Goal: Task Accomplishment & Management: Manage account settings

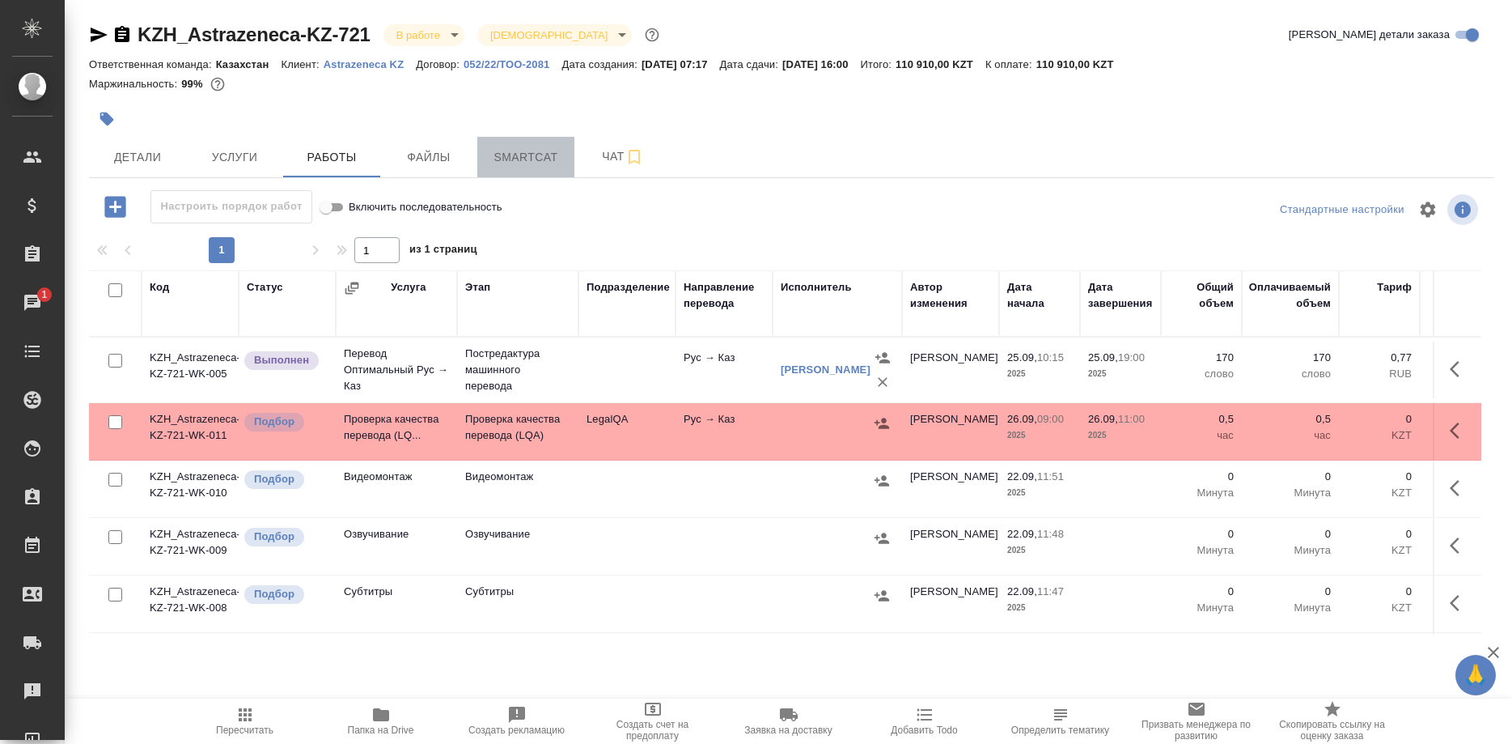
click at [502, 157] on span "Smartcat" at bounding box center [526, 157] width 78 height 20
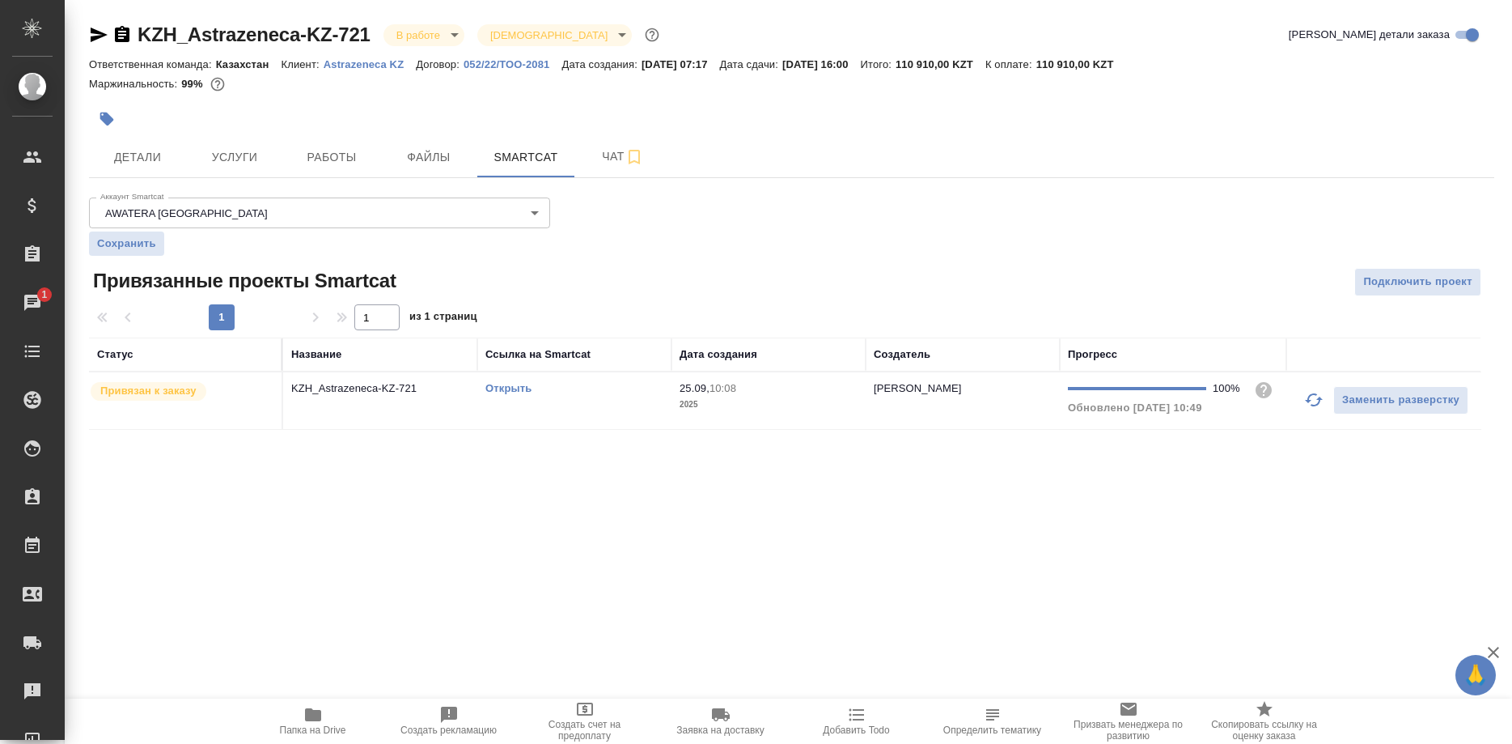
click at [493, 387] on link "Открыть" at bounding box center [508, 388] width 46 height 12
click at [493, 389] on link "Открыть" at bounding box center [508, 388] width 46 height 12
click at [342, 155] on span "Работы" at bounding box center [332, 157] width 78 height 20
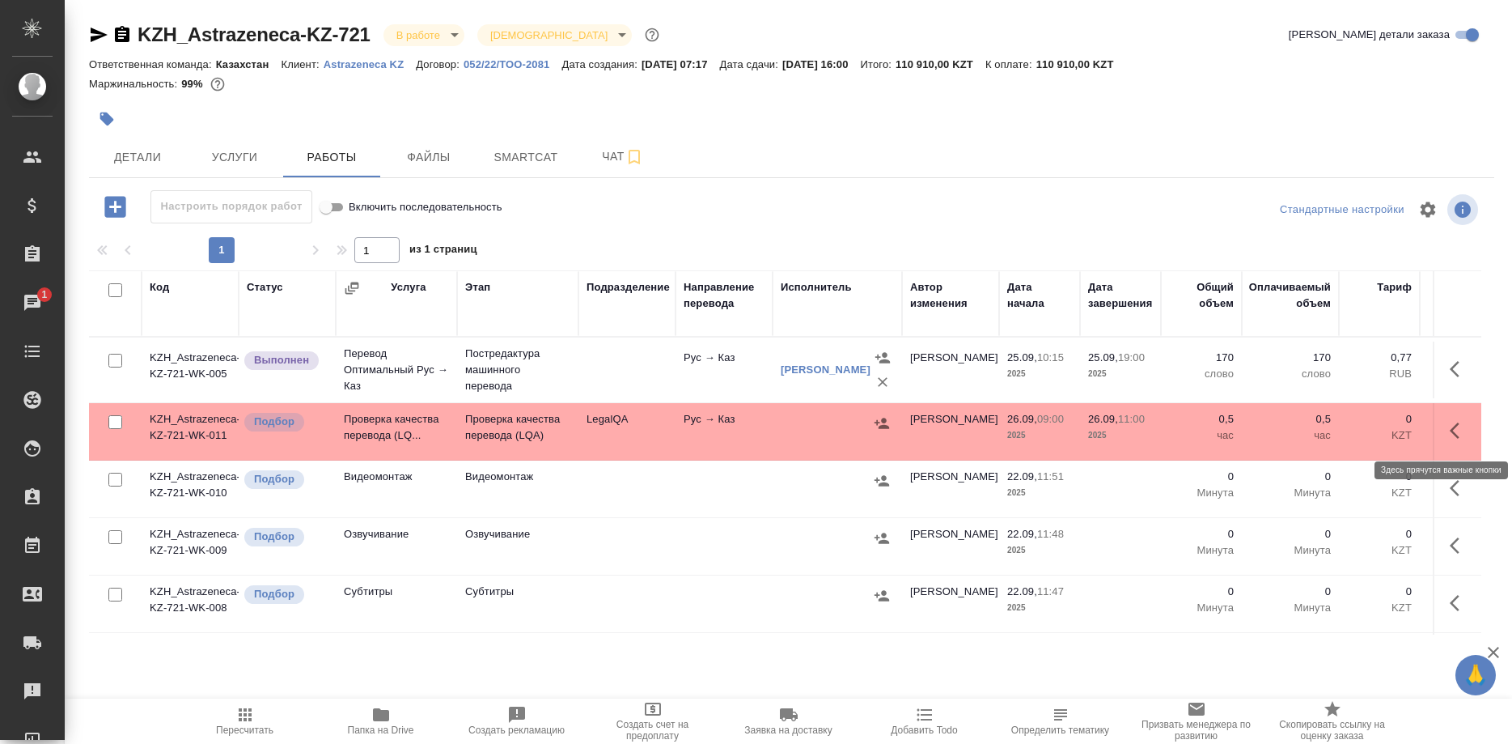
click at [1454, 434] on icon "button" at bounding box center [1455, 430] width 10 height 16
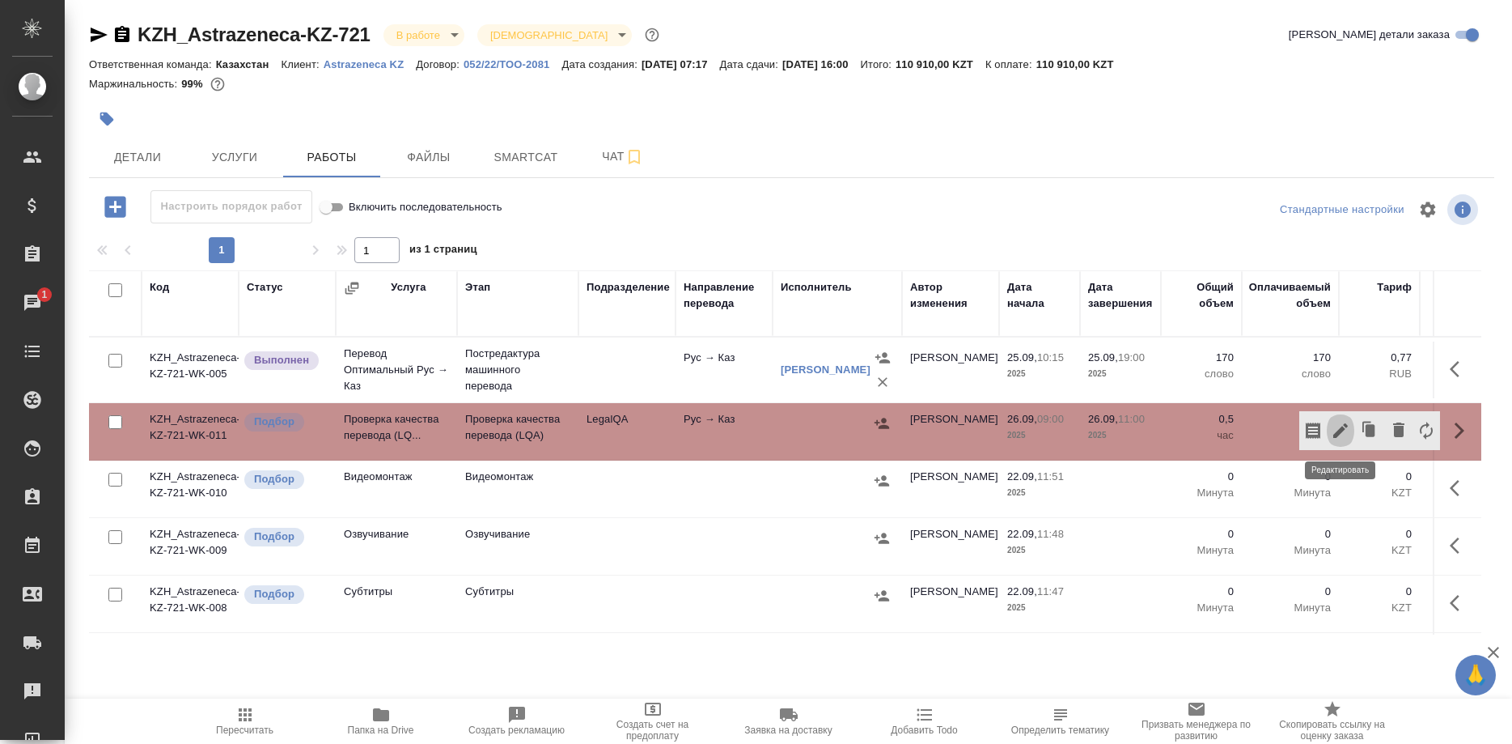
click at [1337, 430] on icon "button" at bounding box center [1340, 430] width 19 height 19
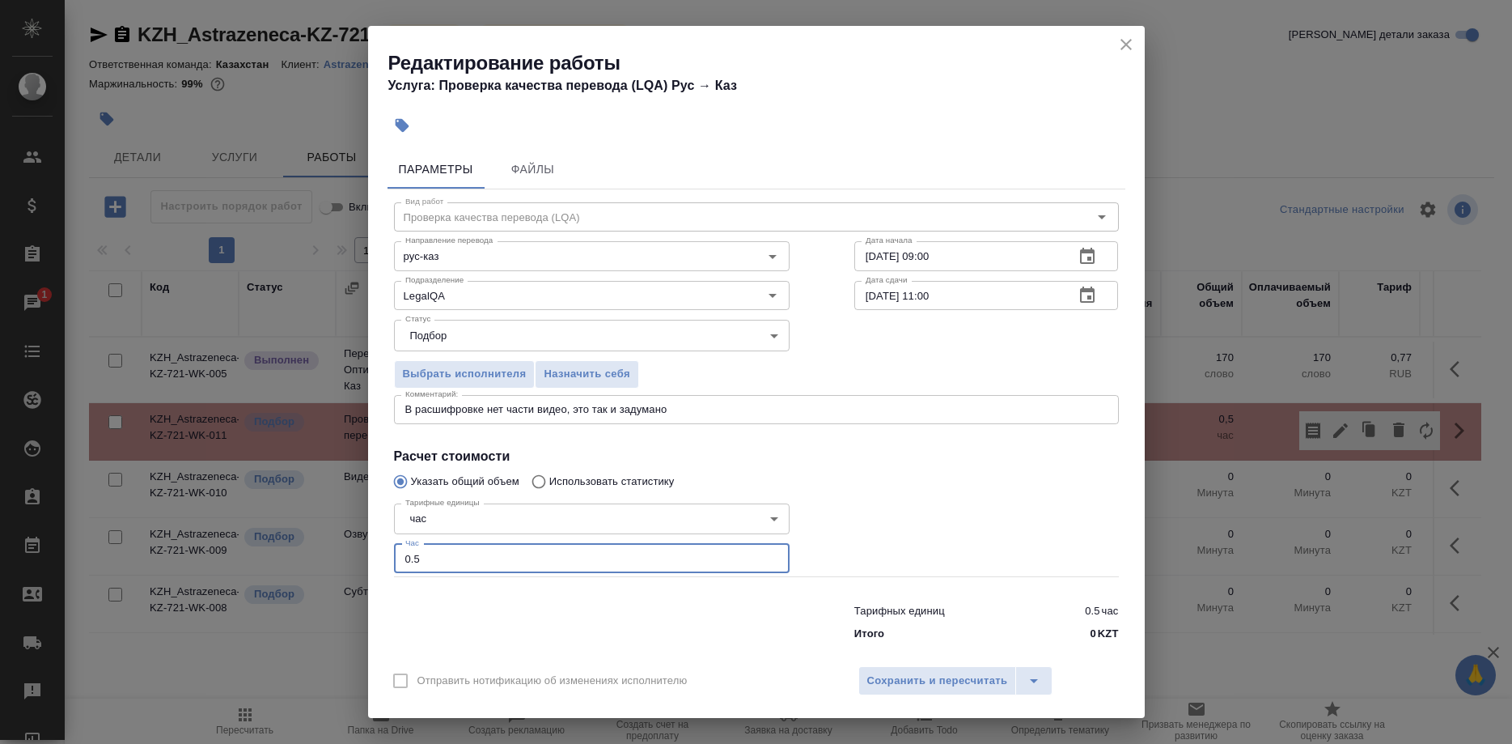
click at [460, 544] on input "0.5" at bounding box center [592, 558] width 396 height 29
type input "0.1"
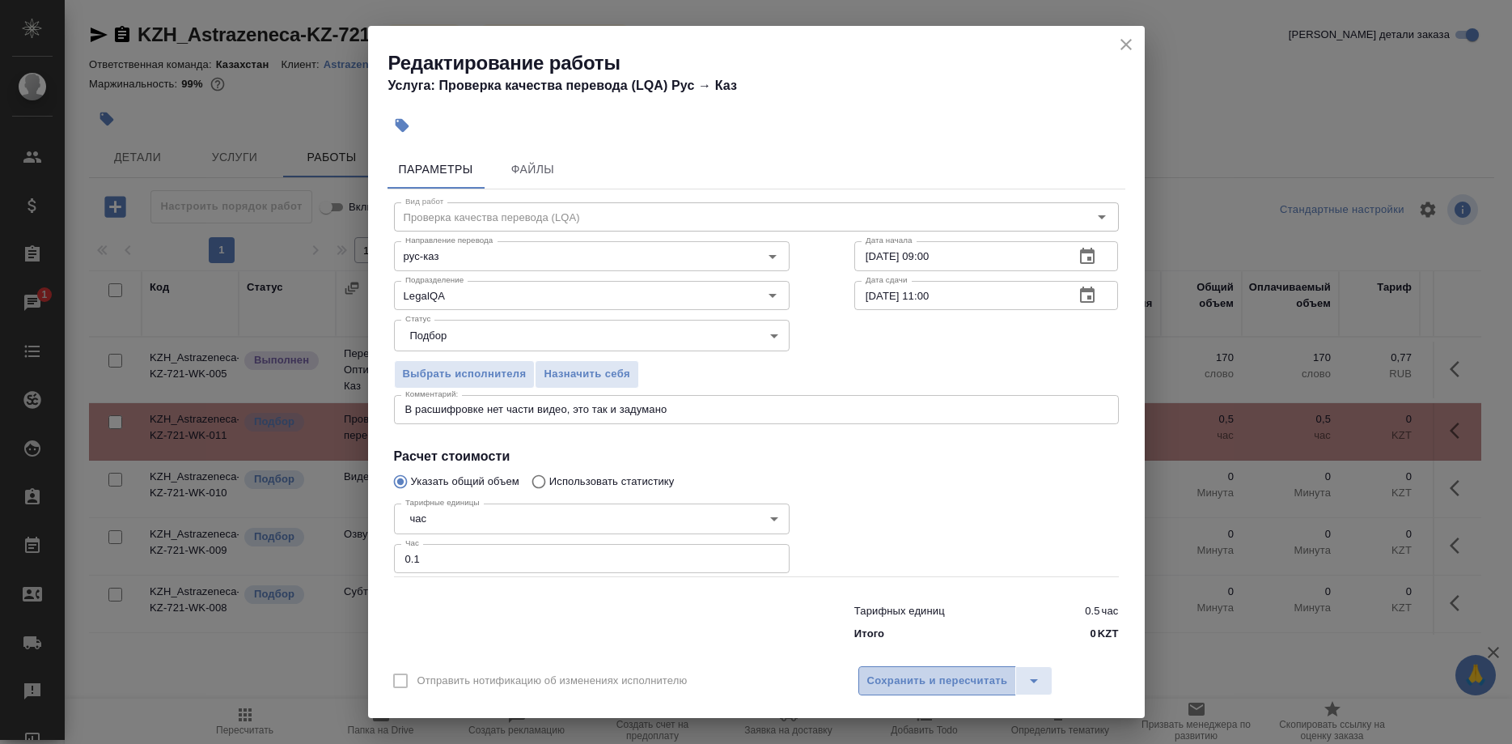
click at [883, 672] on span "Сохранить и пересчитать" at bounding box center [937, 681] width 141 height 19
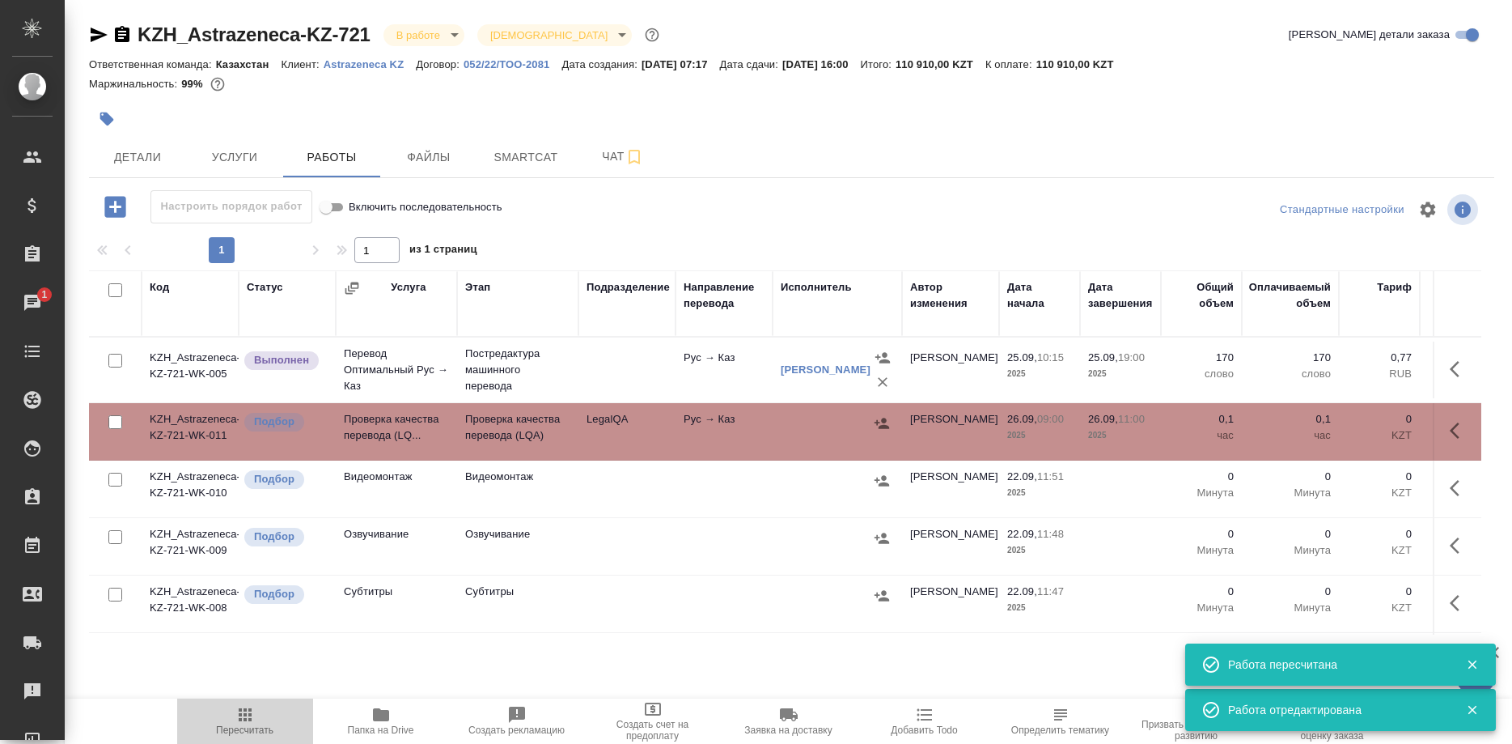
click at [227, 736] on button "Пересчитать" at bounding box center [245, 720] width 136 height 45
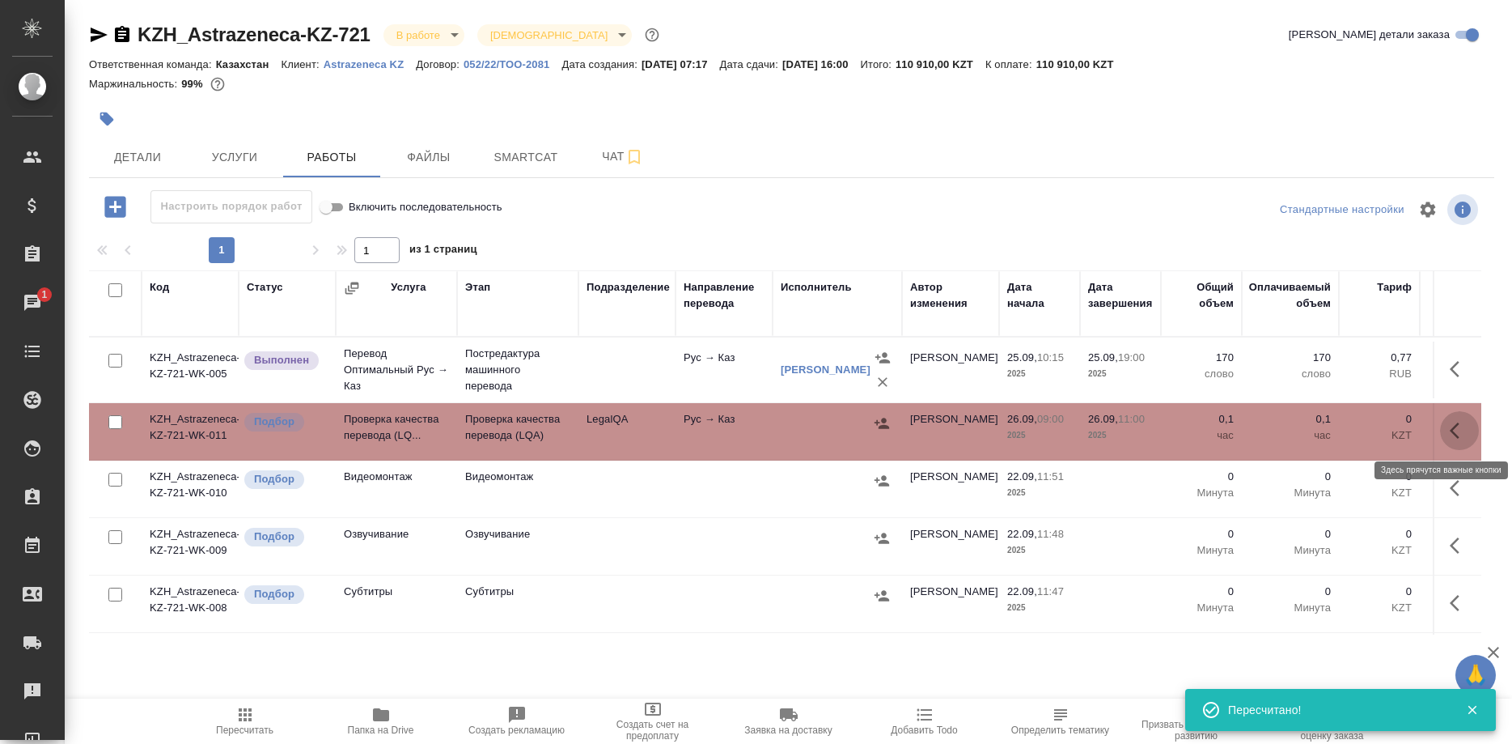
click at [1455, 430] on icon "button" at bounding box center [1459, 430] width 19 height 19
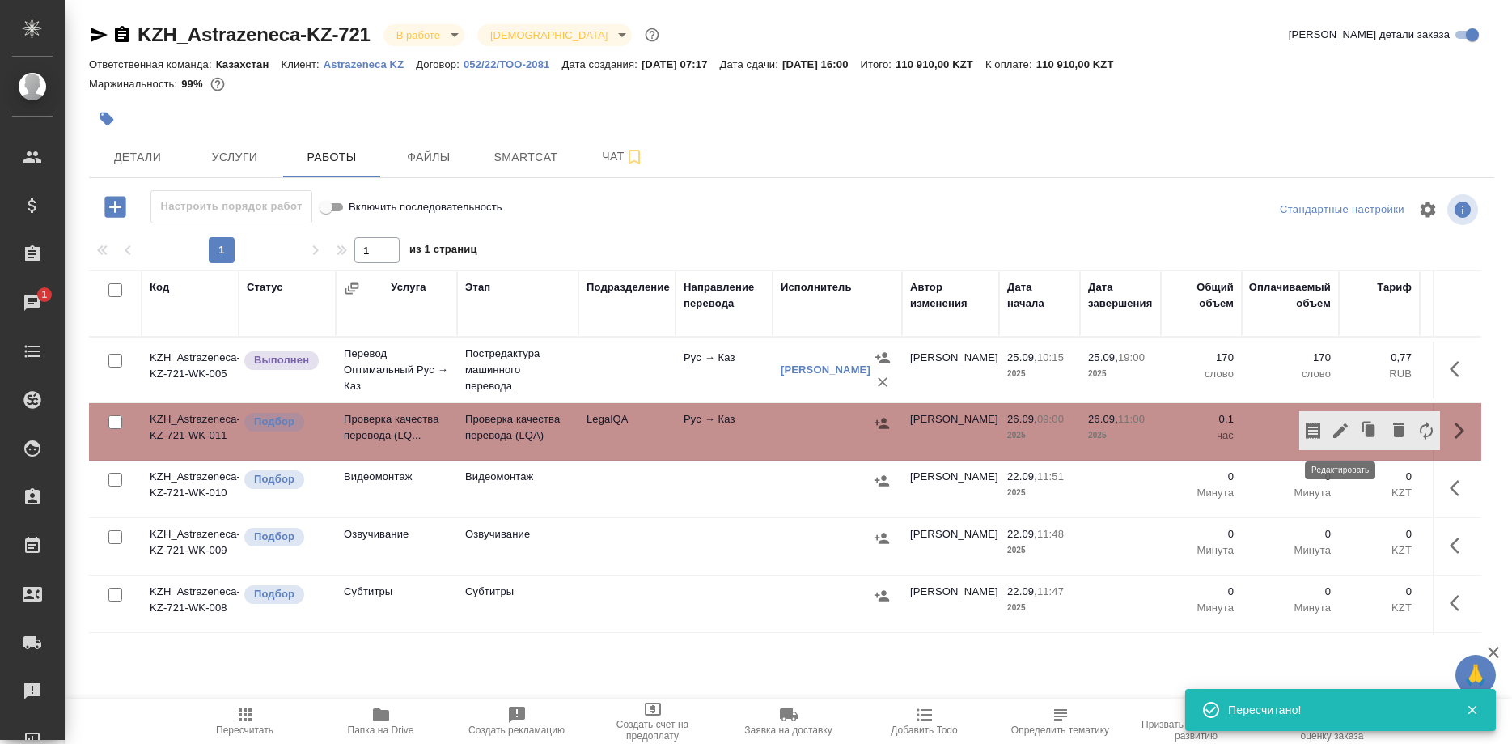
click at [1337, 431] on icon "button" at bounding box center [1340, 430] width 19 height 19
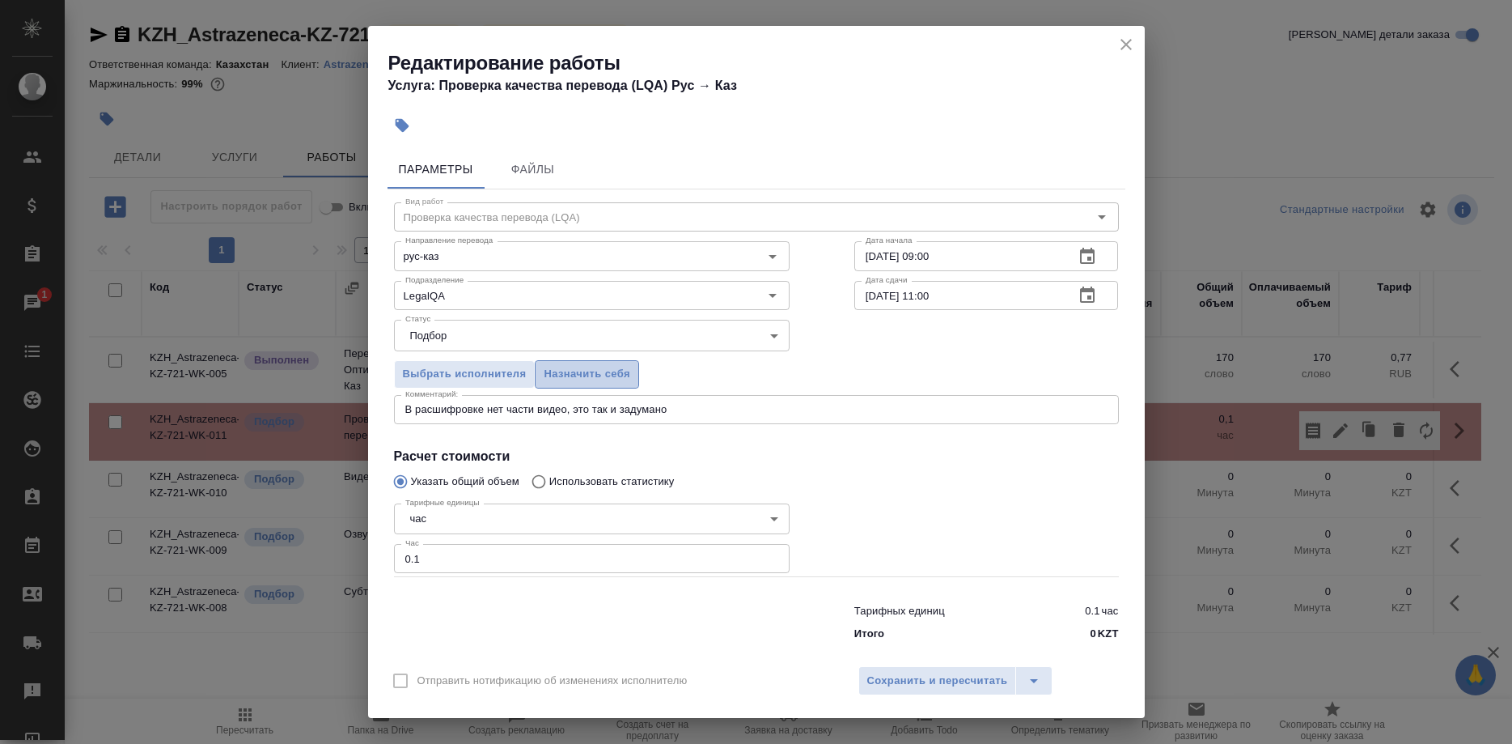
click at [566, 383] on span "Назначить себя" at bounding box center [587, 374] width 86 height 19
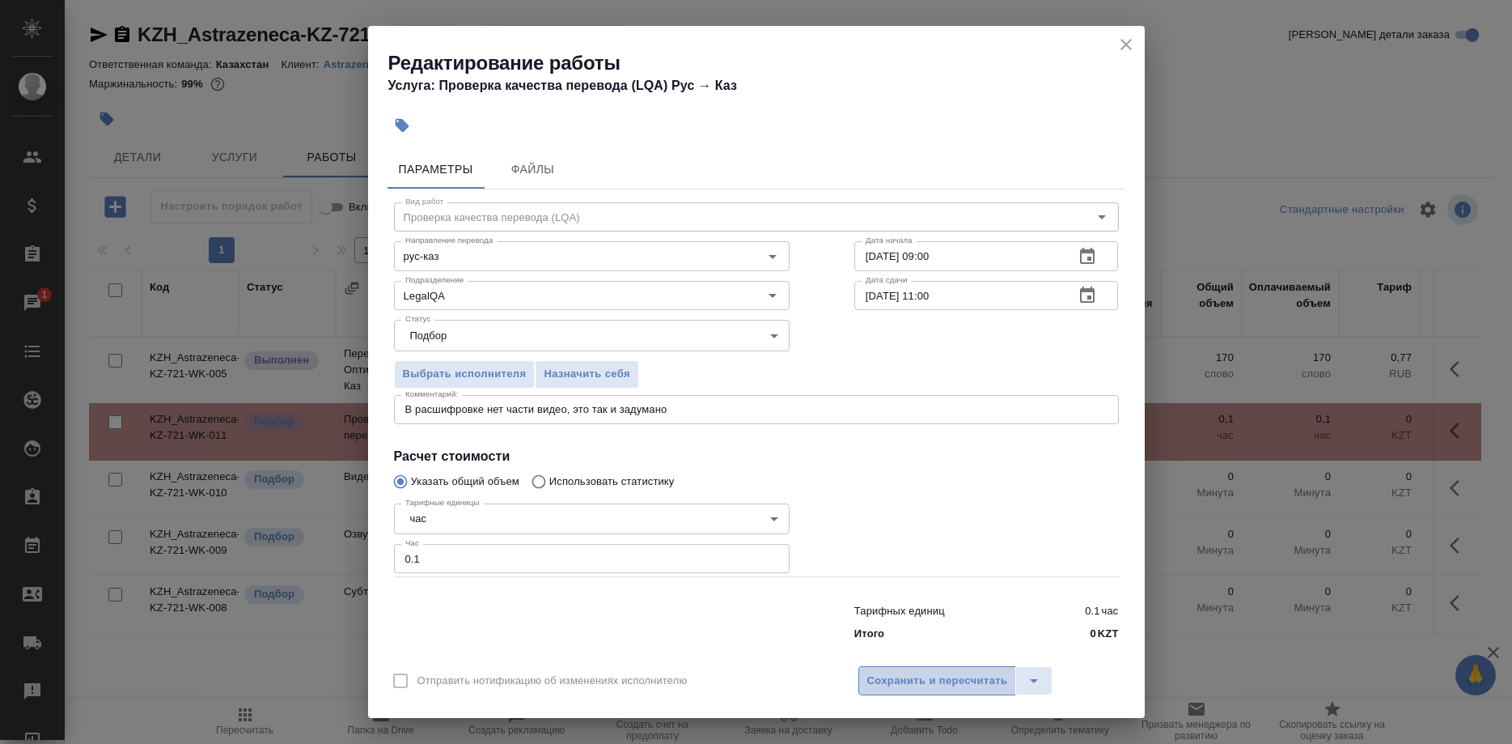
click at [875, 672] on span "Сохранить и пересчитать" at bounding box center [937, 681] width 141 height 19
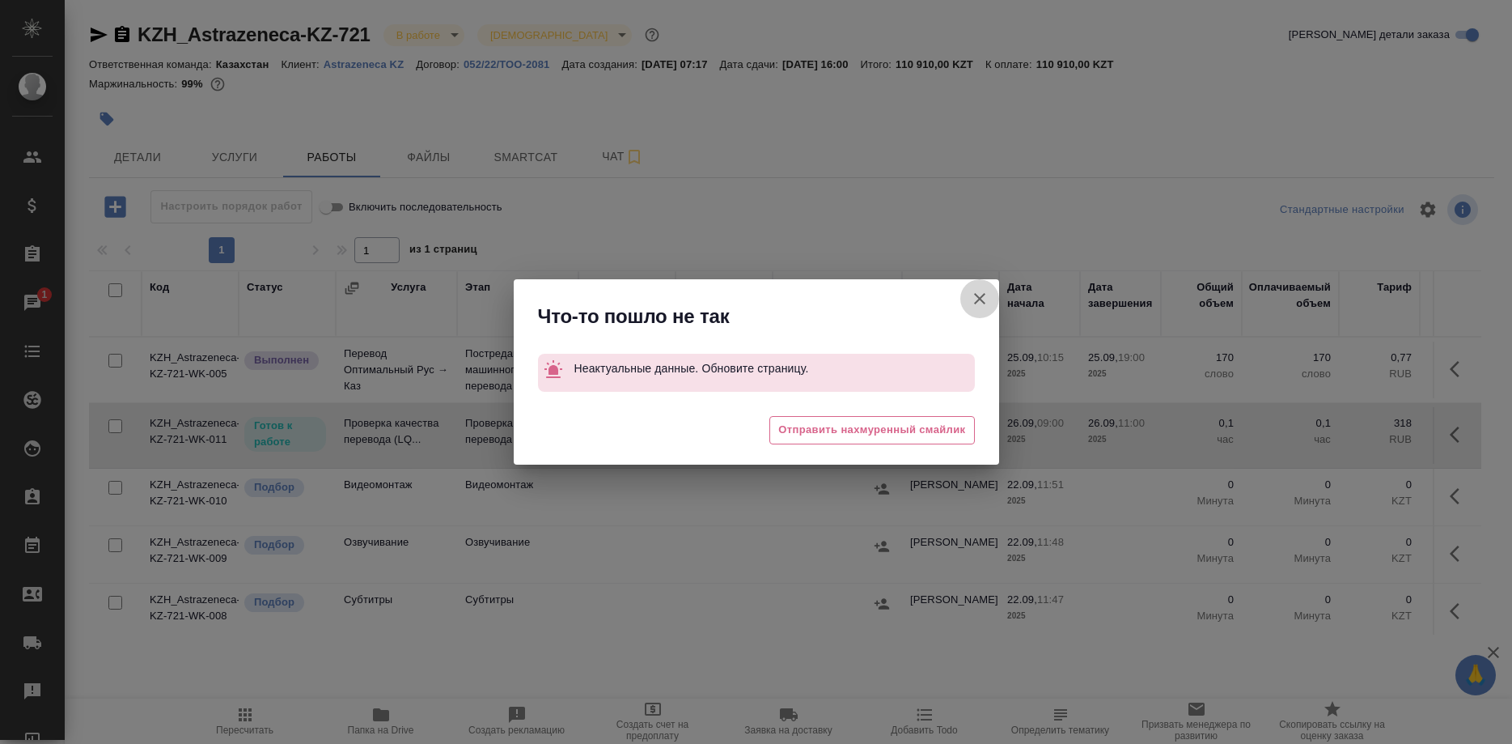
click at [973, 299] on icon "button" at bounding box center [979, 298] width 19 height 19
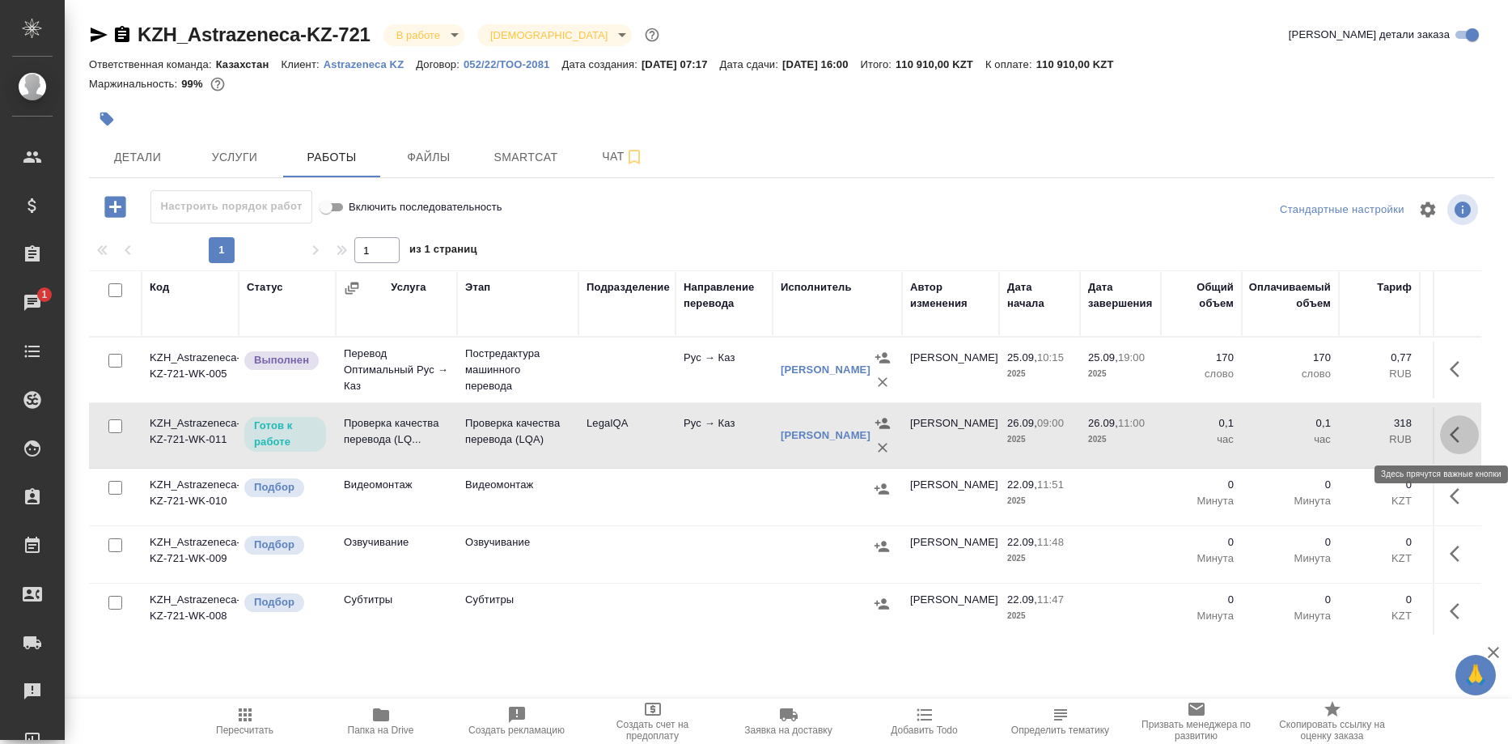
click at [1455, 429] on icon "button" at bounding box center [1455, 434] width 10 height 16
click at [1341, 434] on icon "button" at bounding box center [1340, 434] width 15 height 15
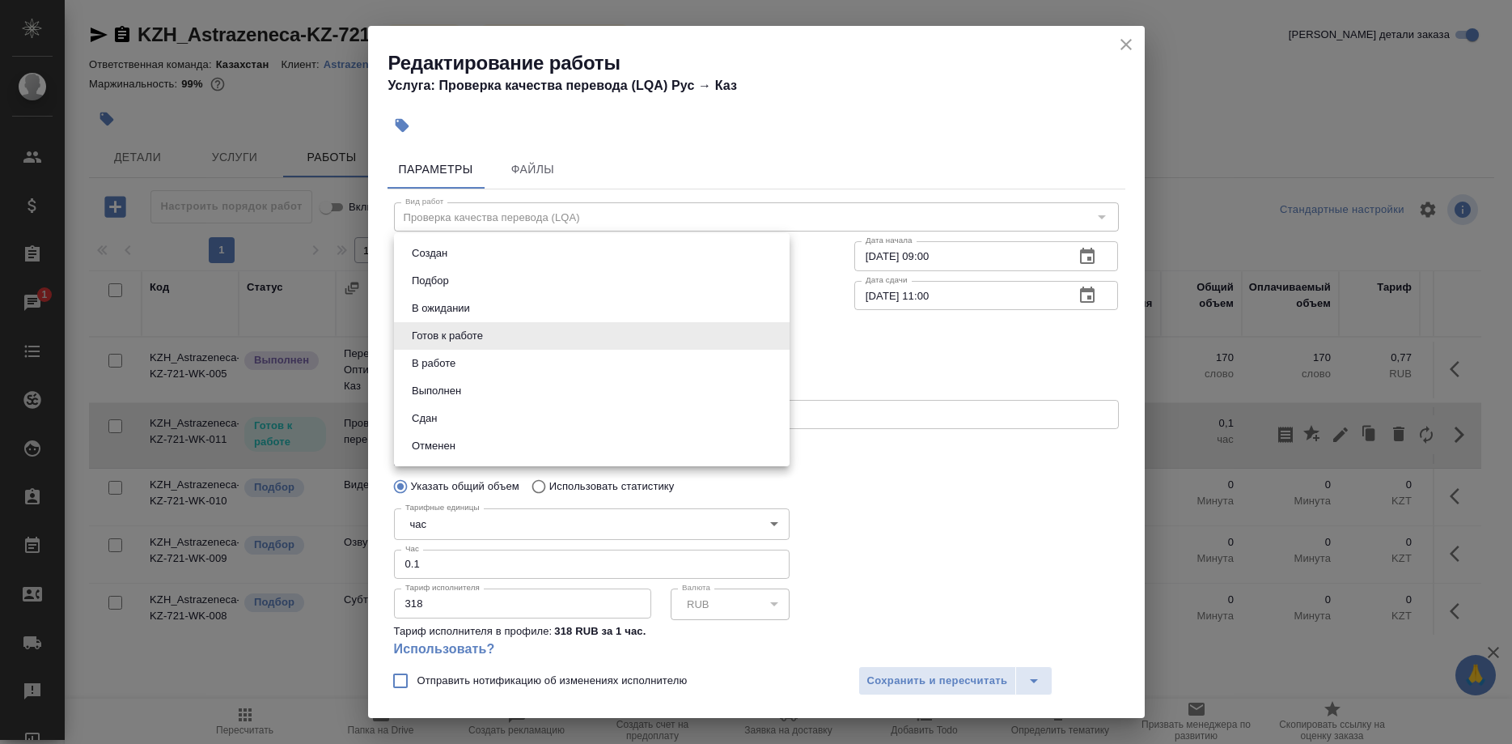
click at [550, 342] on body "🙏 .cls-1 fill:#fff; AWATERA [PERSON_NAME] Спецификации Заказы 1 Чаты Todo Проек…" at bounding box center [756, 372] width 1512 height 744
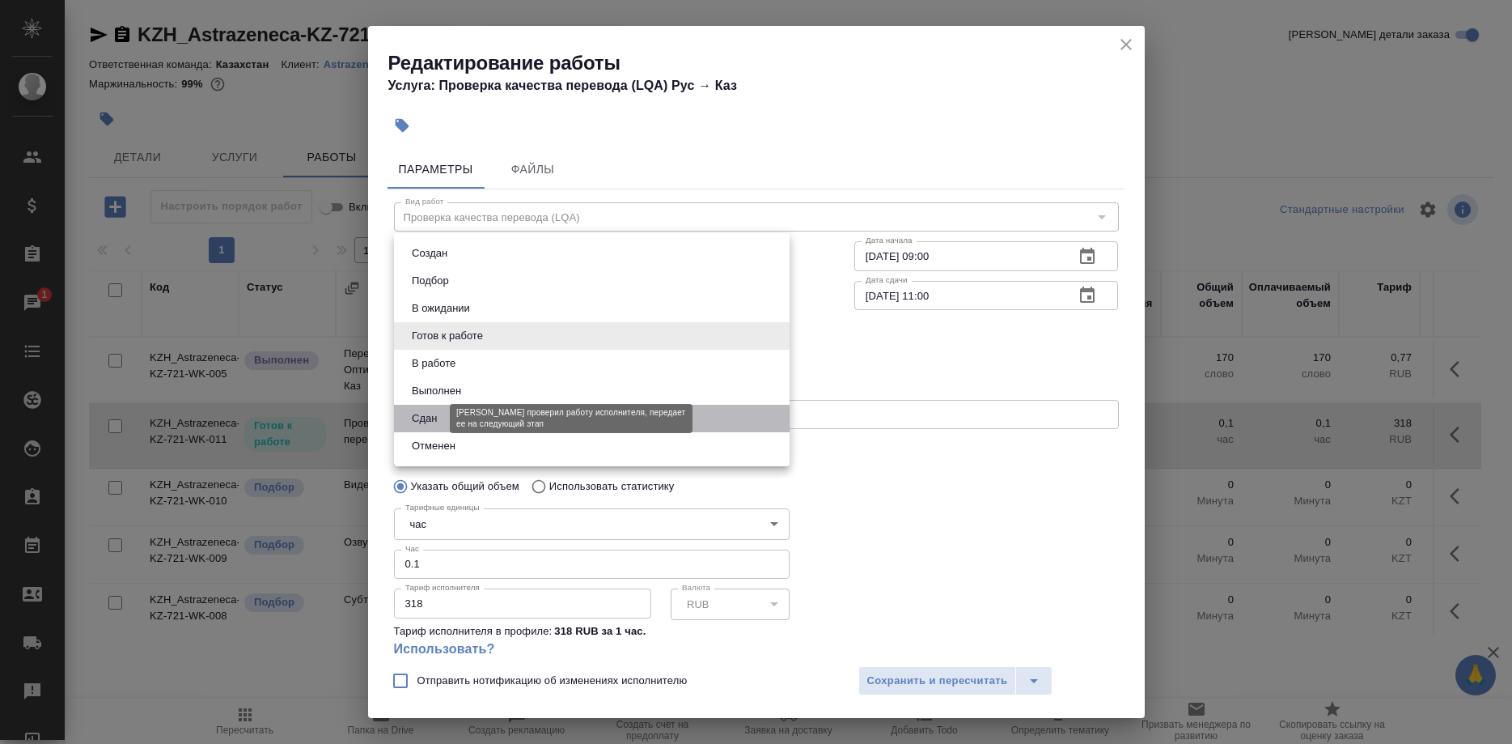
click at [426, 415] on button "Сдан" at bounding box center [424, 418] width 35 height 18
type input "closed"
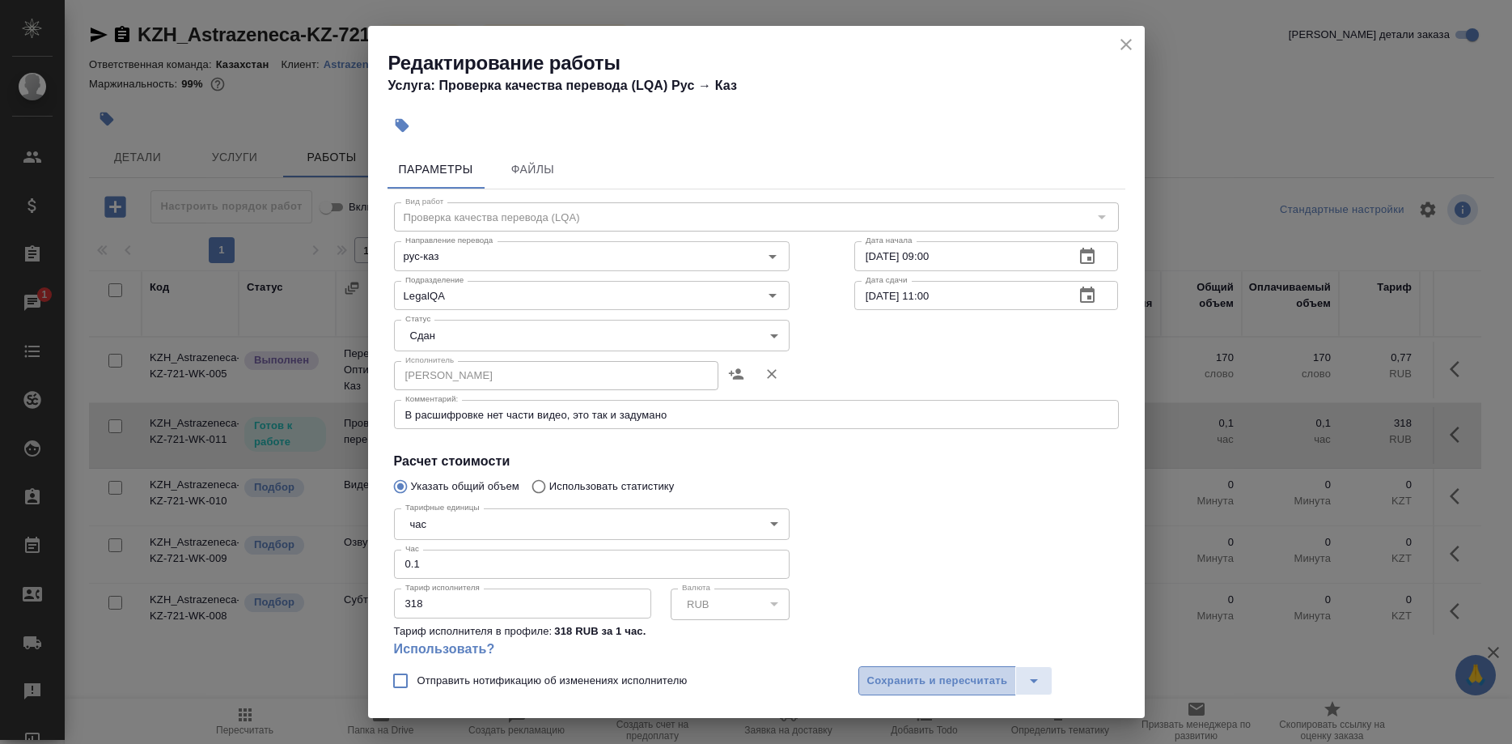
click at [901, 666] on button "Сохранить и пересчитать" at bounding box center [937, 680] width 159 height 29
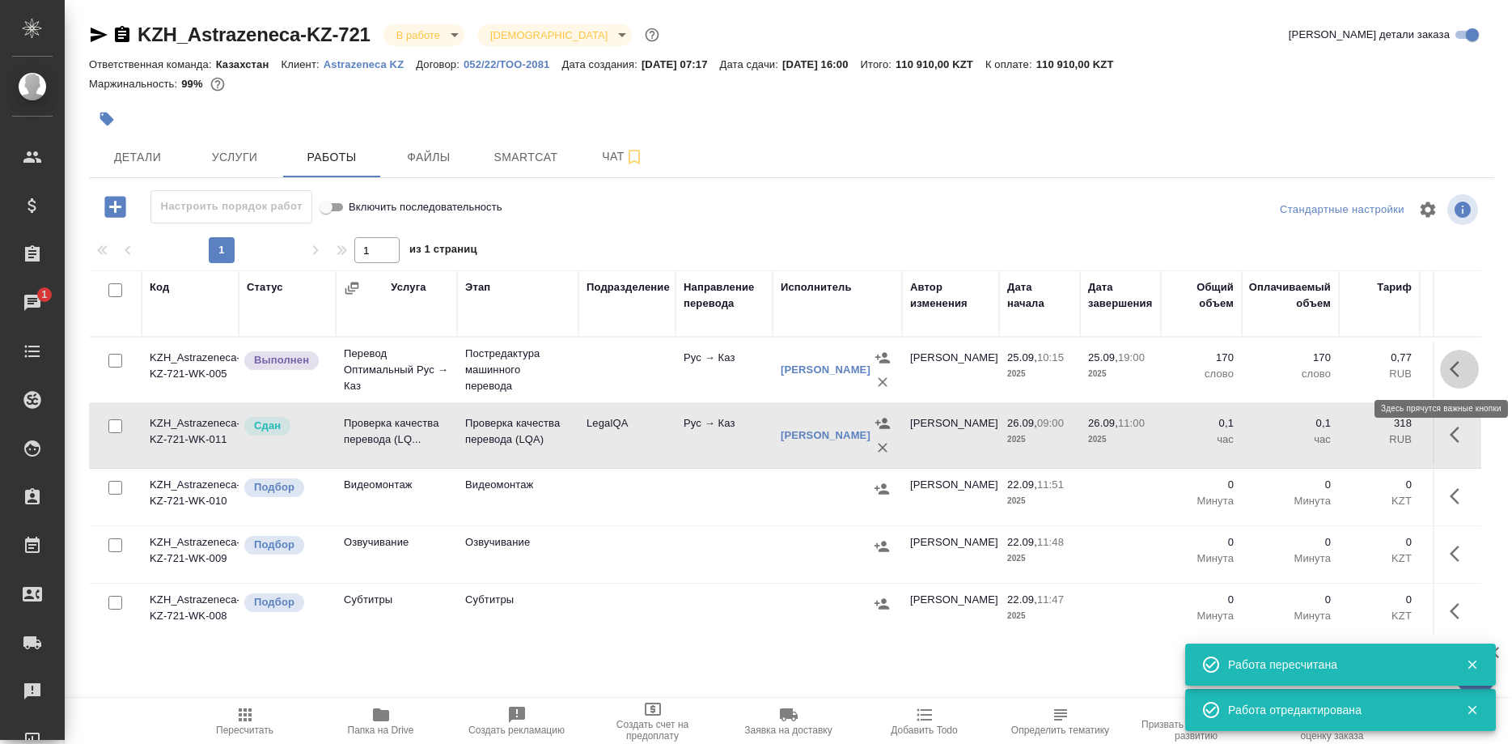
click at [1443, 368] on button "button" at bounding box center [1459, 369] width 39 height 39
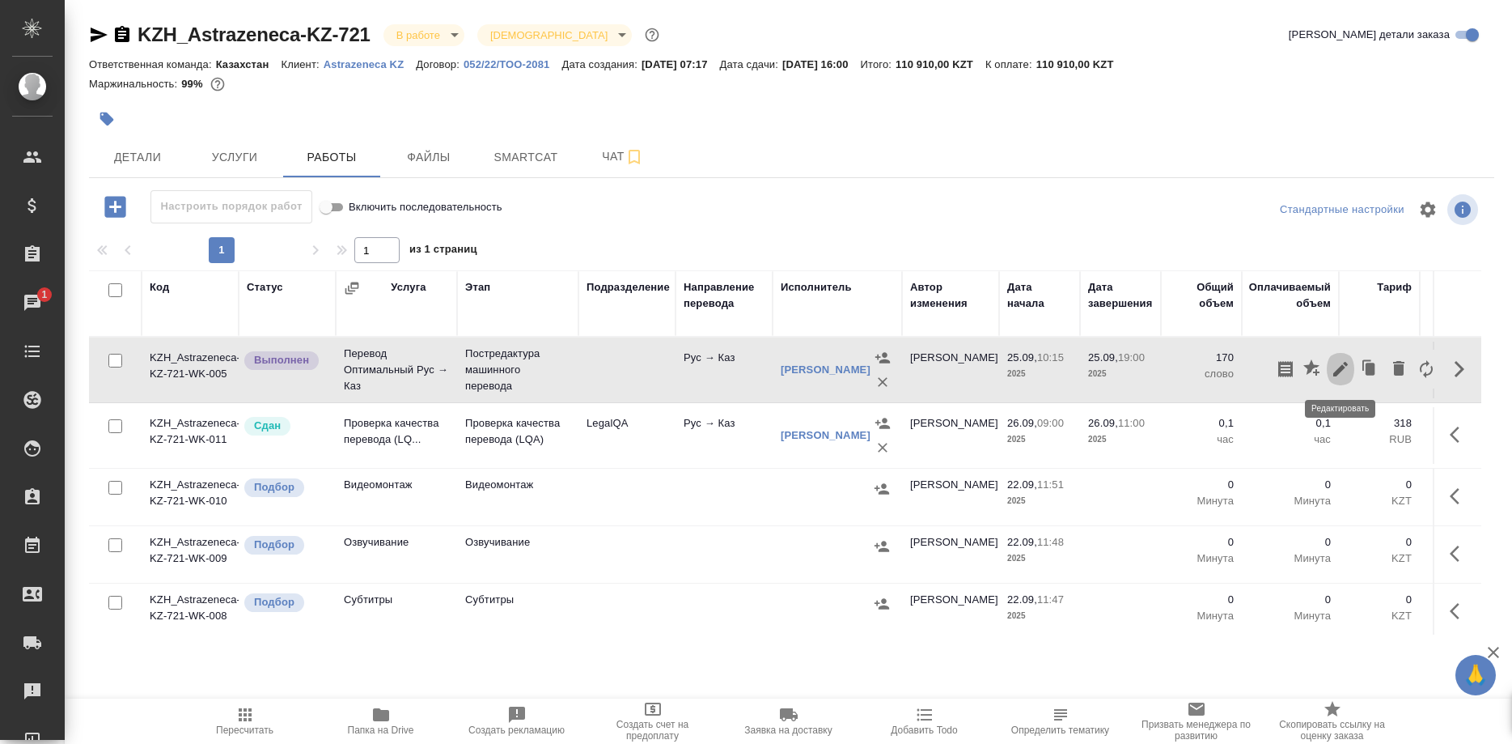
click at [1337, 369] on icon "button" at bounding box center [1340, 368] width 19 height 19
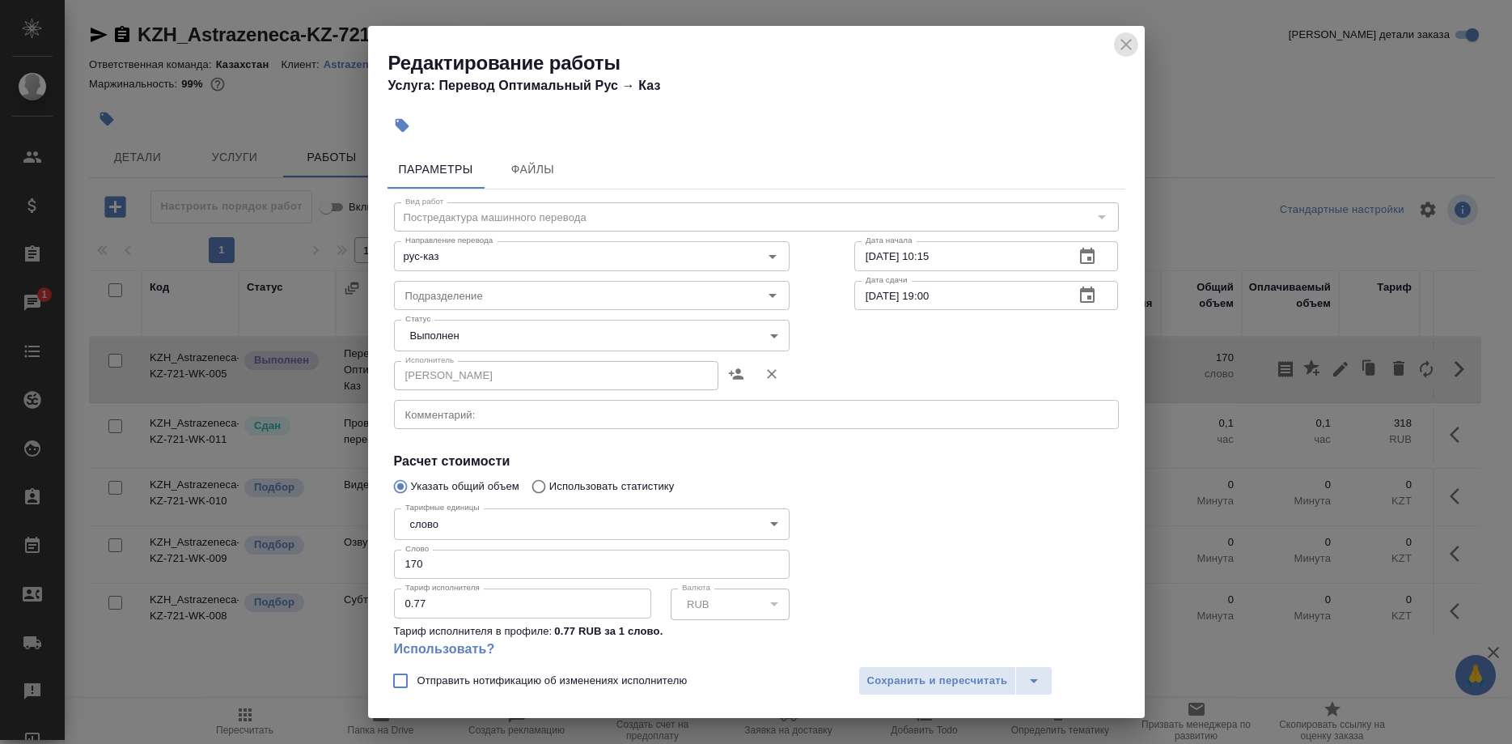
click at [1115, 42] on button "close" at bounding box center [1126, 44] width 24 height 24
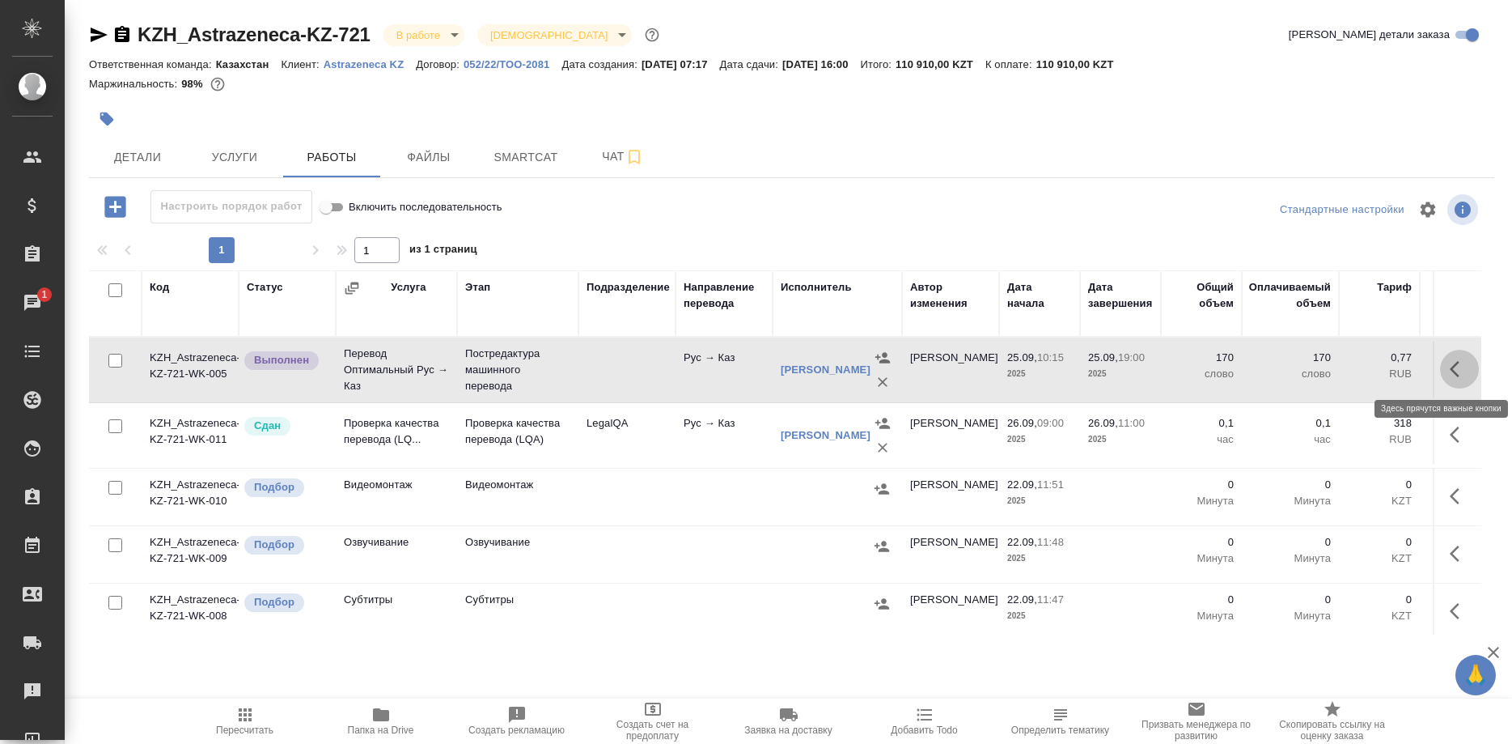
click at [1448, 368] on button "button" at bounding box center [1459, 369] width 39 height 39
click at [1307, 365] on icon "button" at bounding box center [1311, 367] width 16 height 16
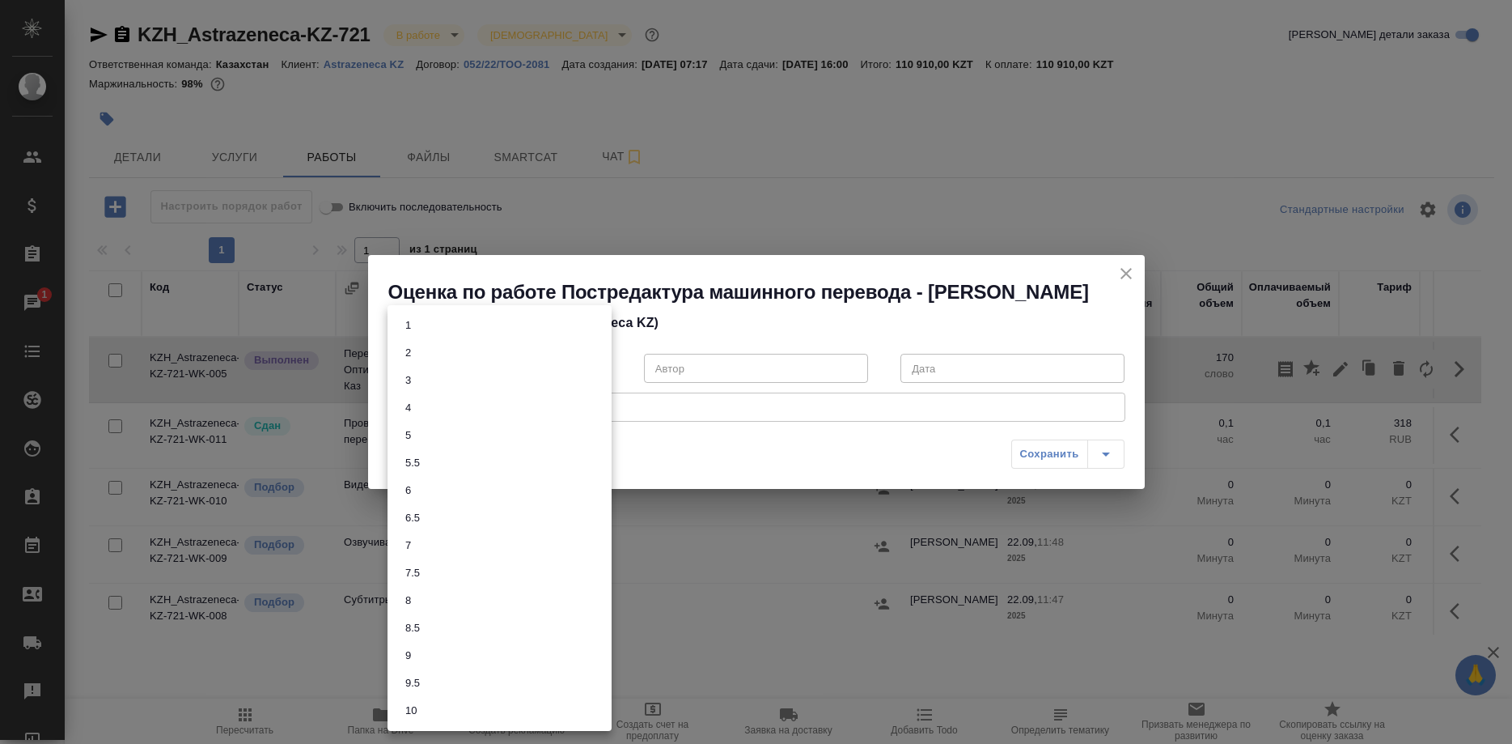
click at [575, 392] on body "🙏 .cls-1 fill:#fff; AWATERA [PERSON_NAME] Спецификации Заказы 1 Чаты Todo Проек…" at bounding box center [756, 372] width 1512 height 744
click at [430, 539] on li "7" at bounding box center [500, 546] width 224 height 28
type input "7"
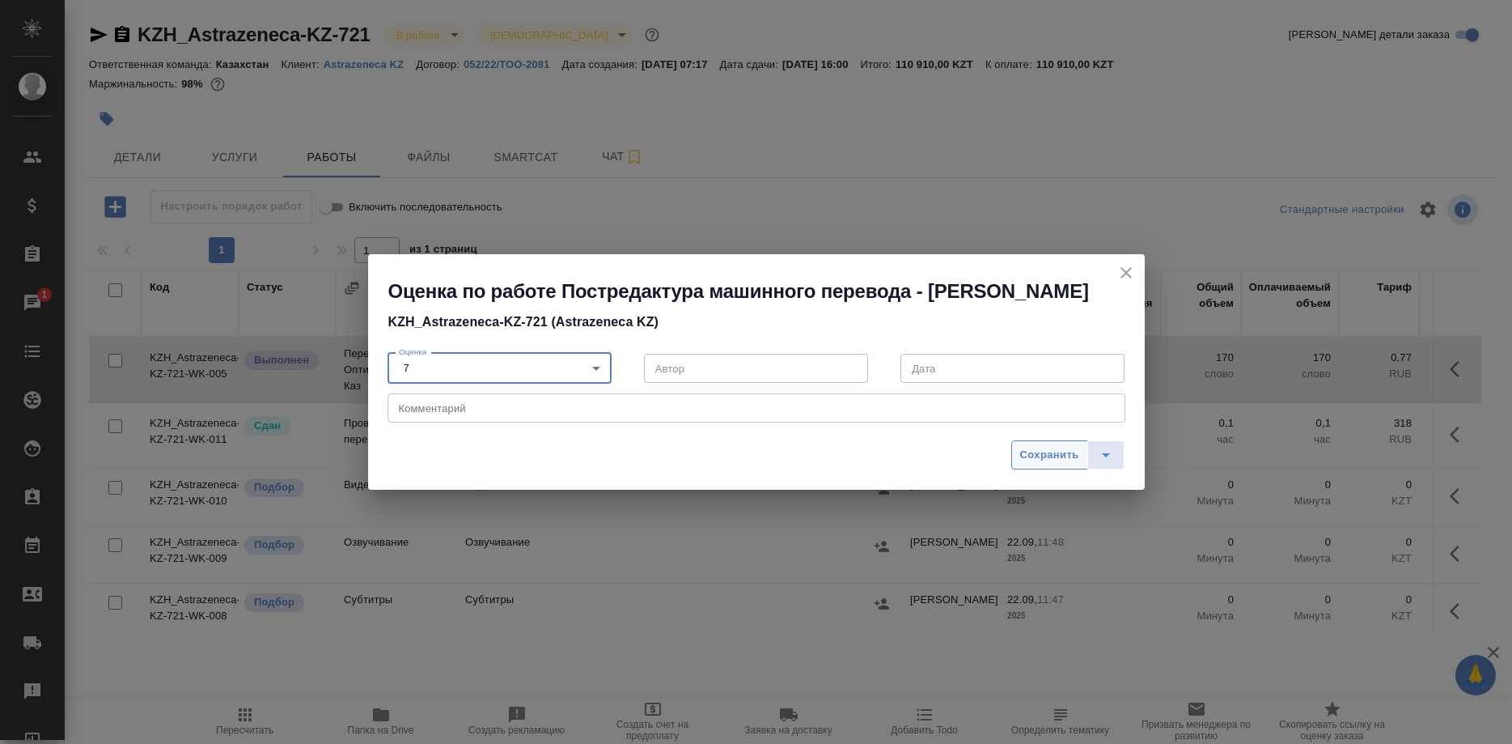
click at [1034, 464] on span "Сохранить" at bounding box center [1049, 455] width 59 height 19
